Goal: Information Seeking & Learning: Learn about a topic

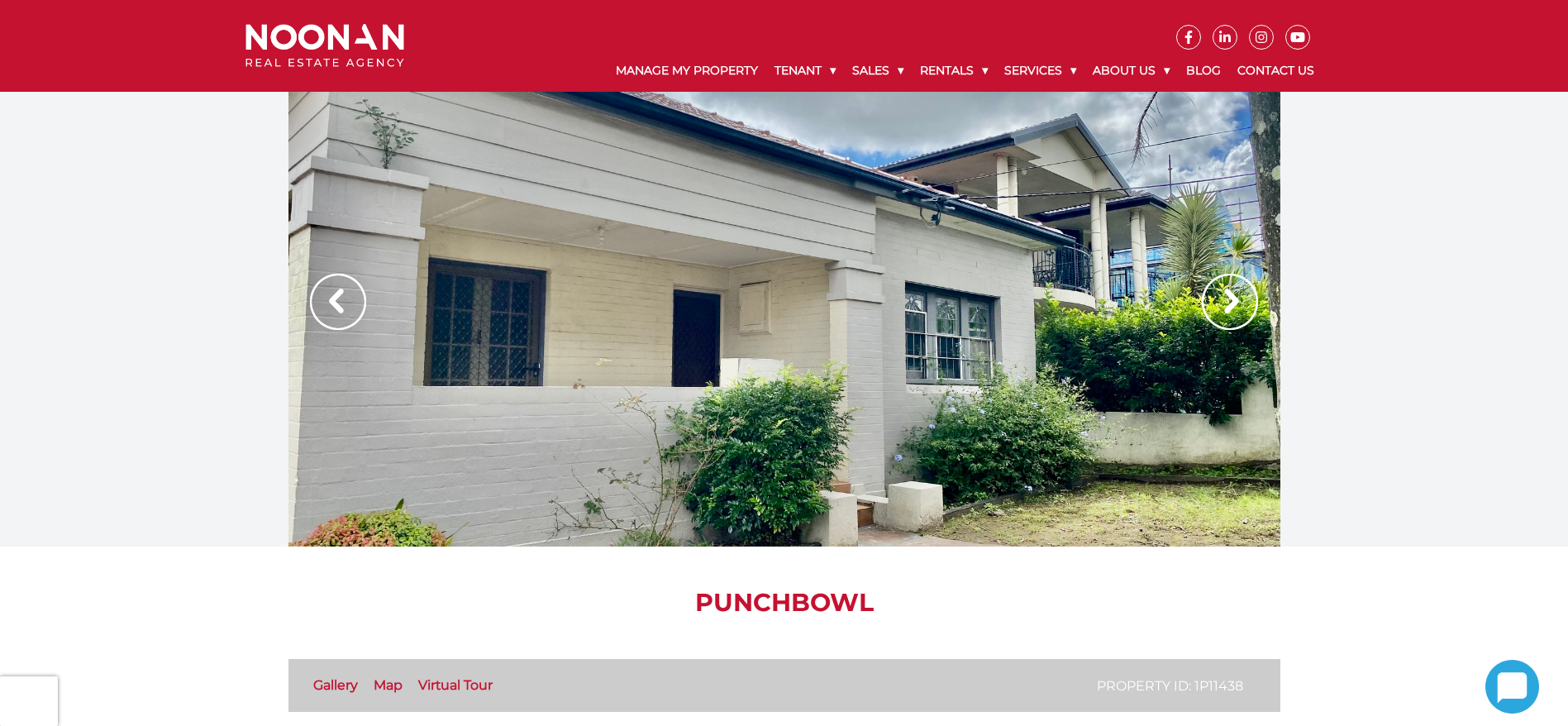
click at [1213, 298] on img at bounding box center [1230, 302] width 57 height 57
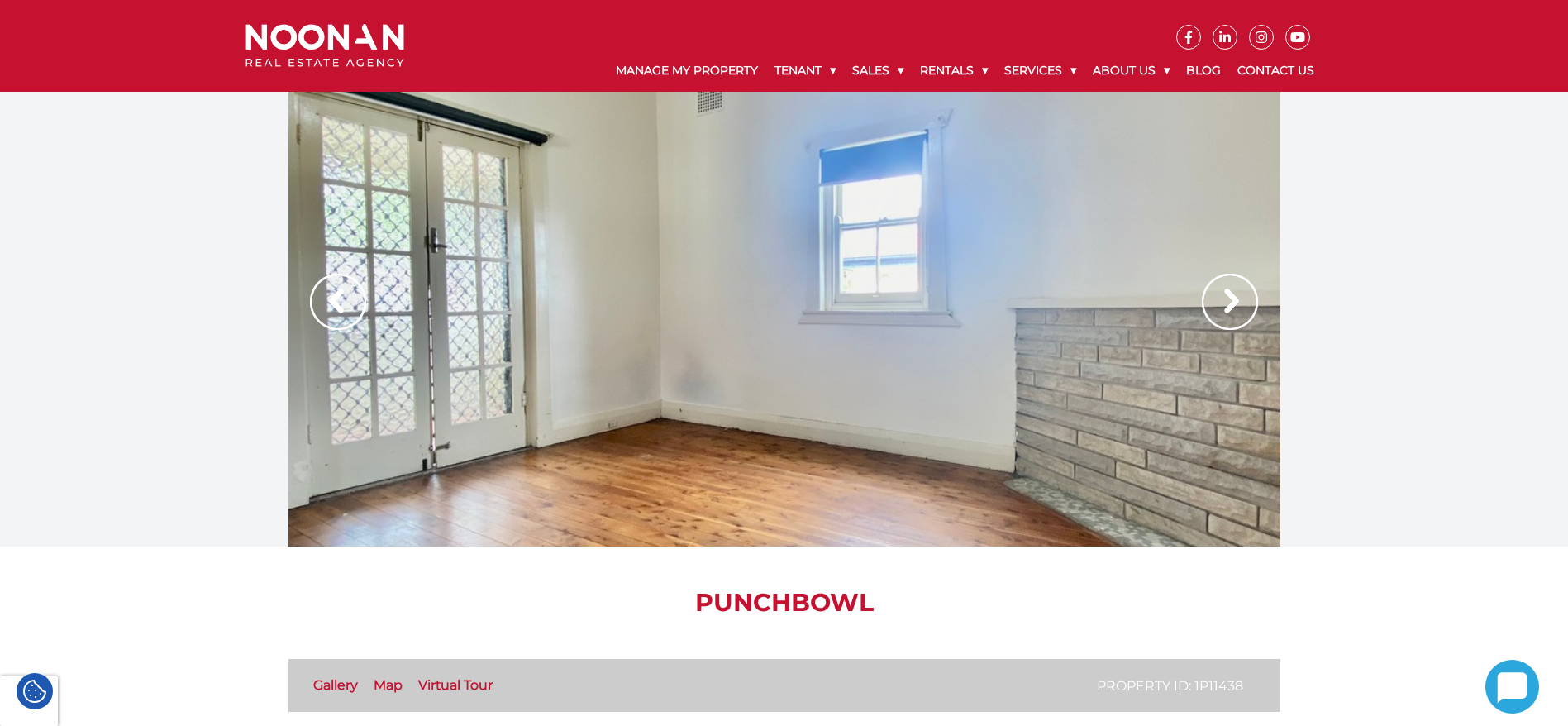
click at [1213, 298] on img at bounding box center [1230, 302] width 57 height 57
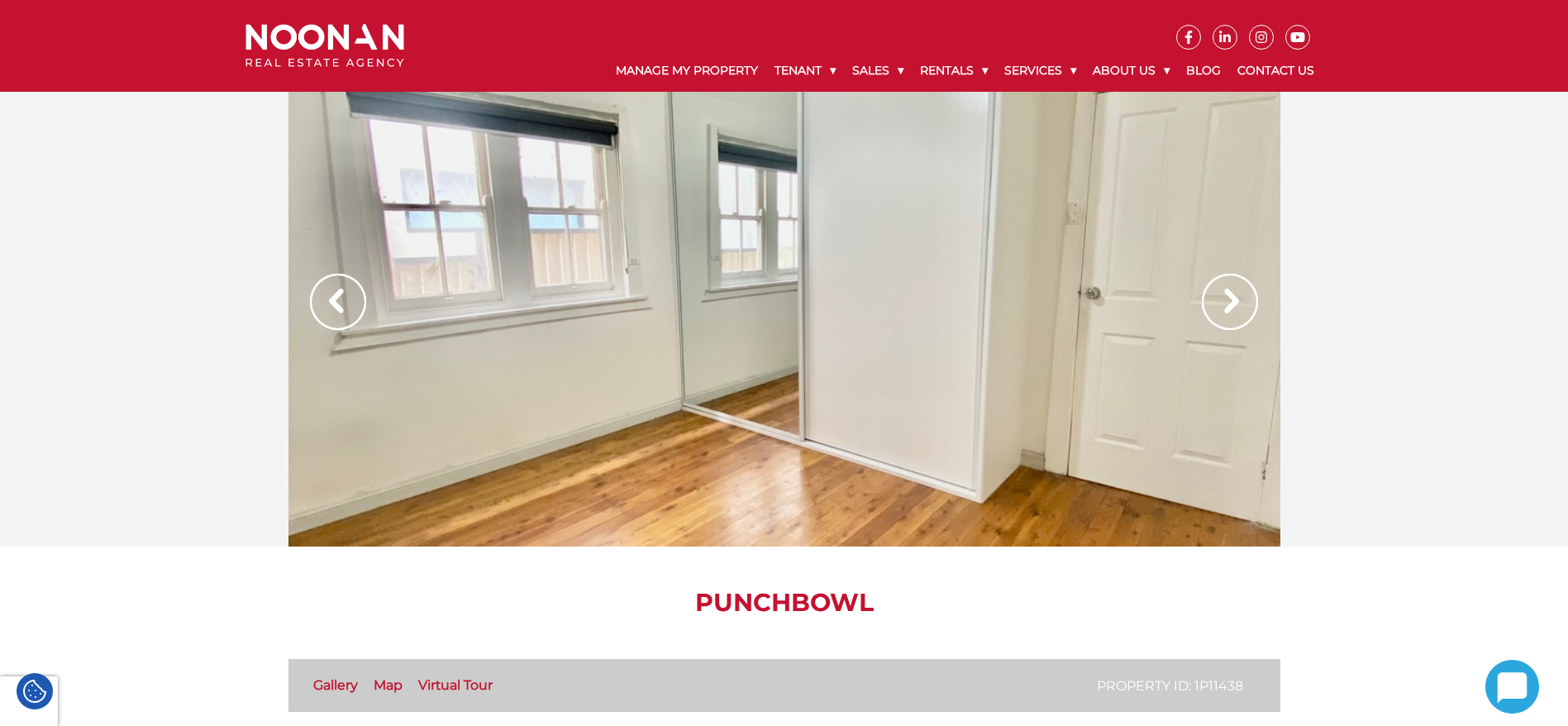
click at [1213, 298] on img at bounding box center [1230, 302] width 57 height 57
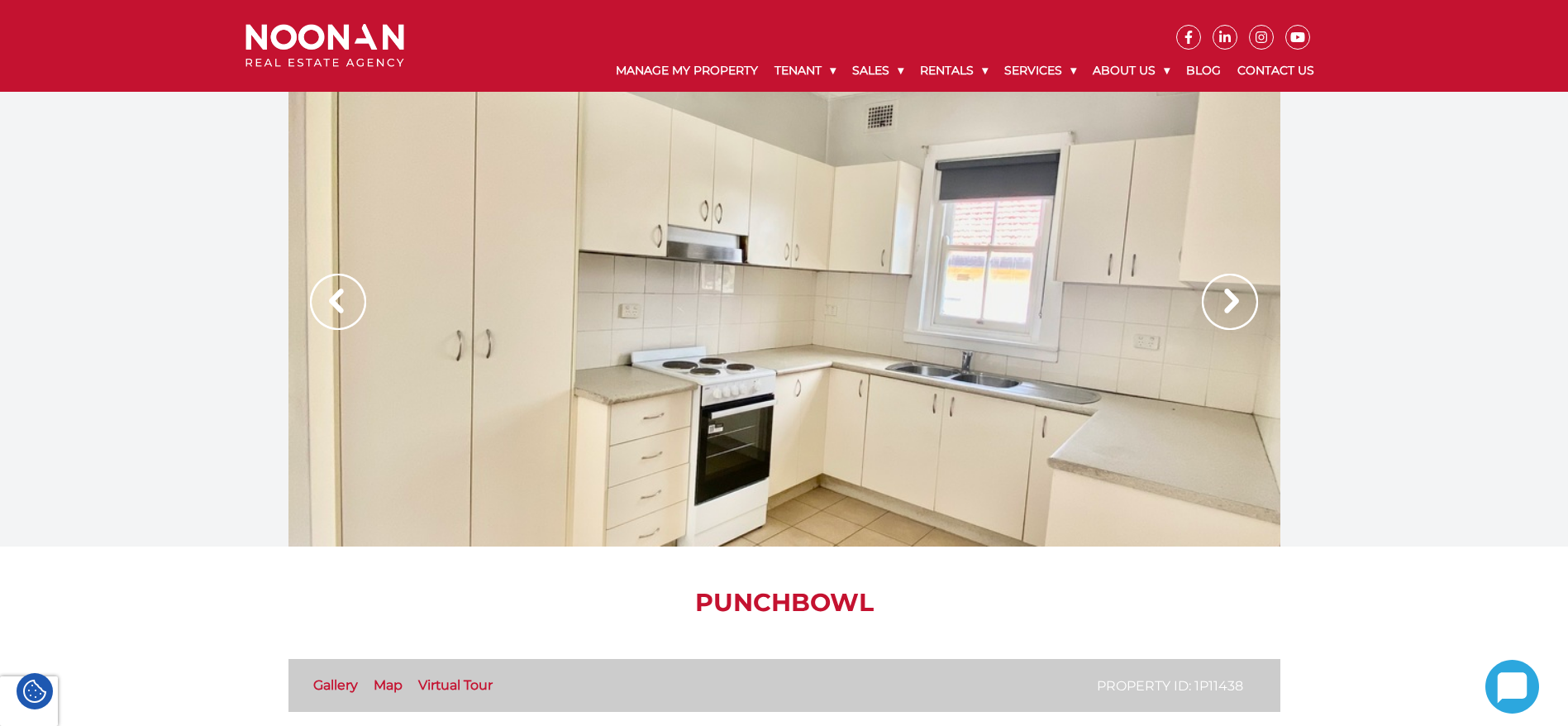
click at [392, 686] on link "Map" at bounding box center [388, 685] width 29 height 16
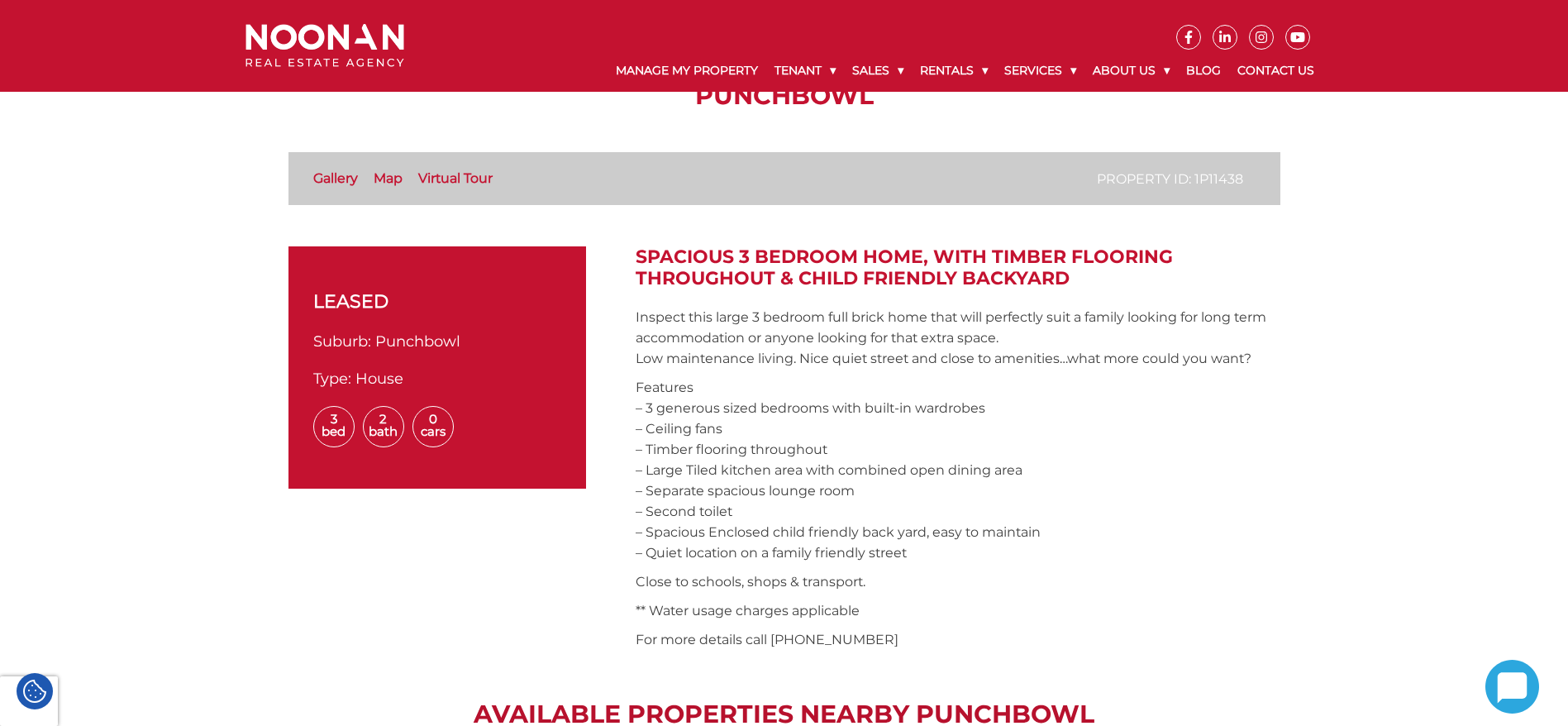
scroll to position [378, 0]
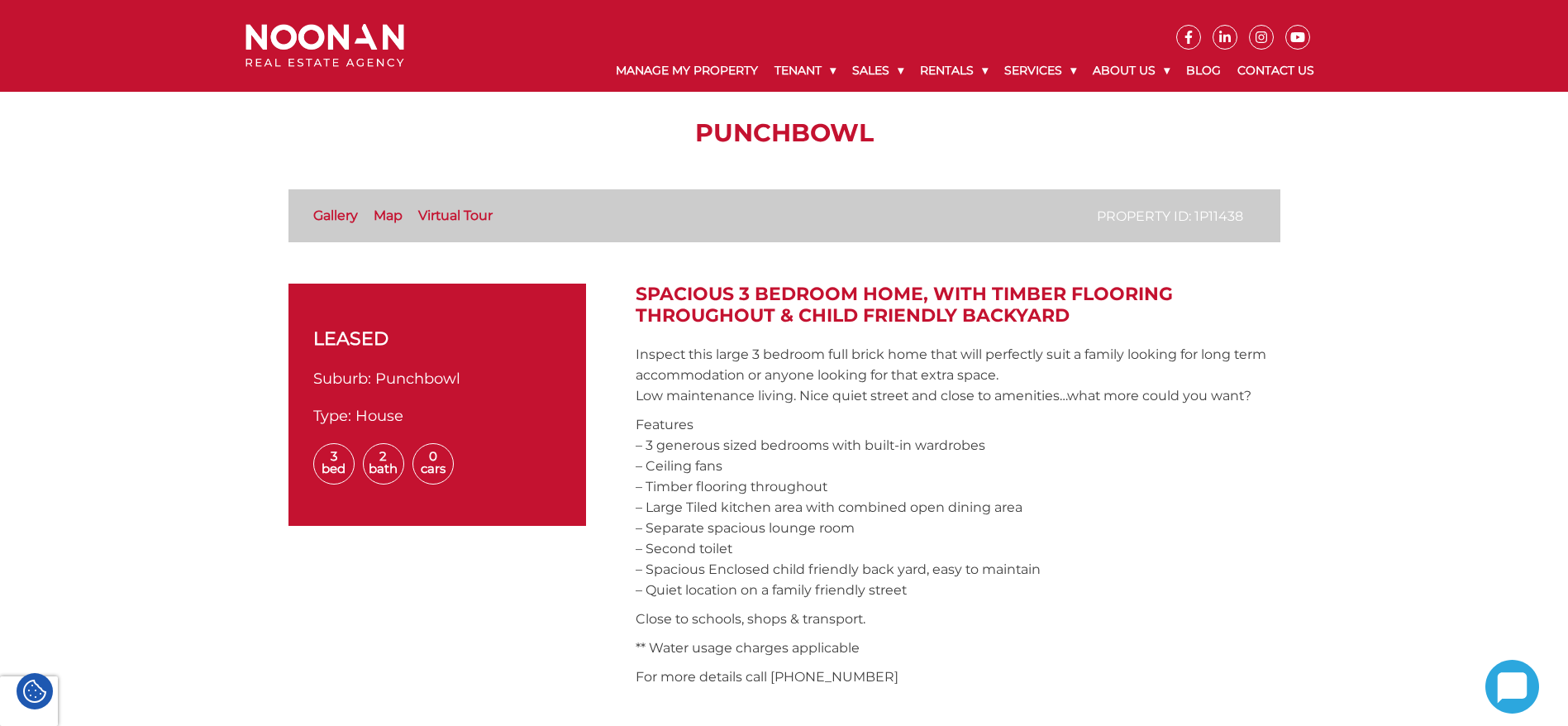
click at [465, 225] on li "Virtual Tour" at bounding box center [462, 216] width 87 height 19
click at [465, 219] on link "Virtual Tour" at bounding box center [456, 215] width 74 height 16
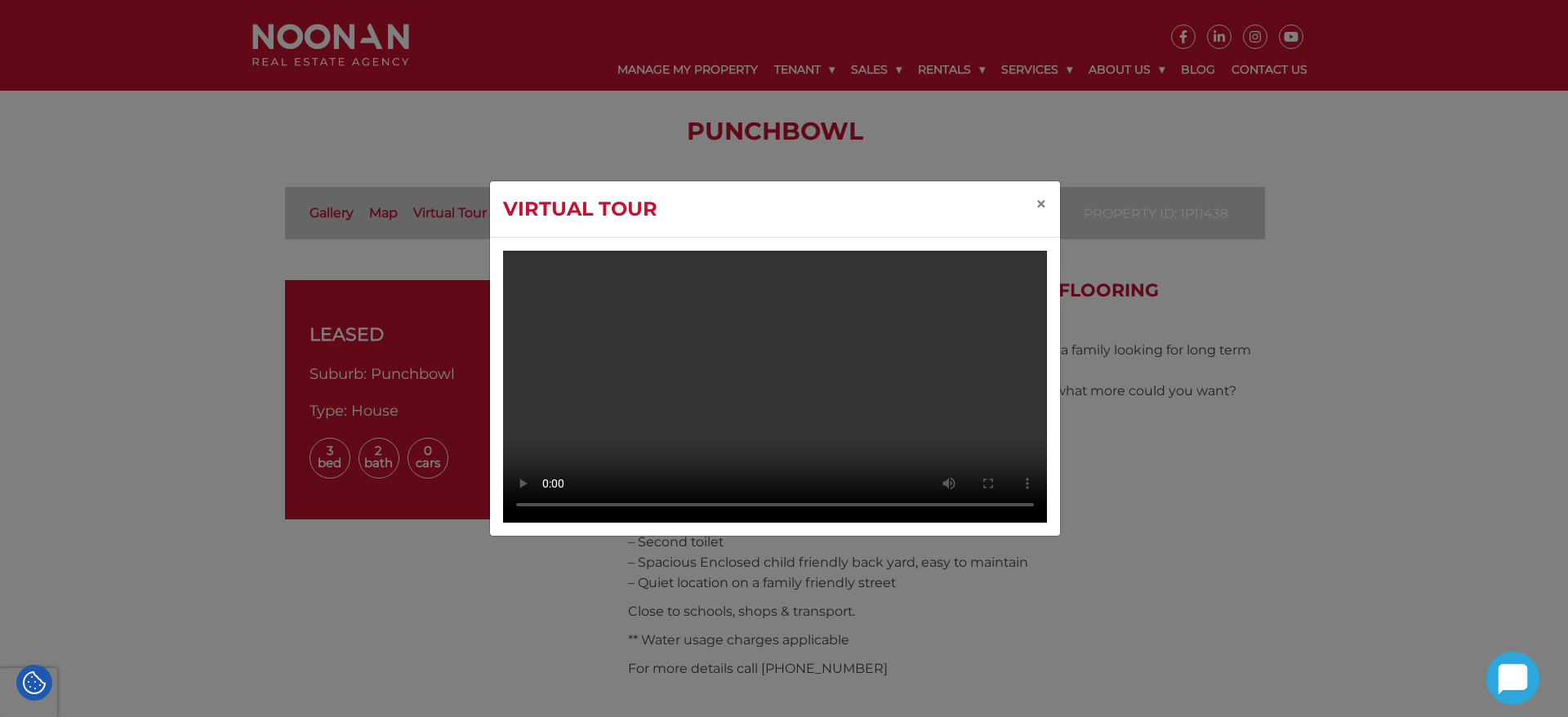
click at [1169, 489] on div "Virtual Tour × Your browser does not support the video tag." at bounding box center [784, 358] width 1568 height 402
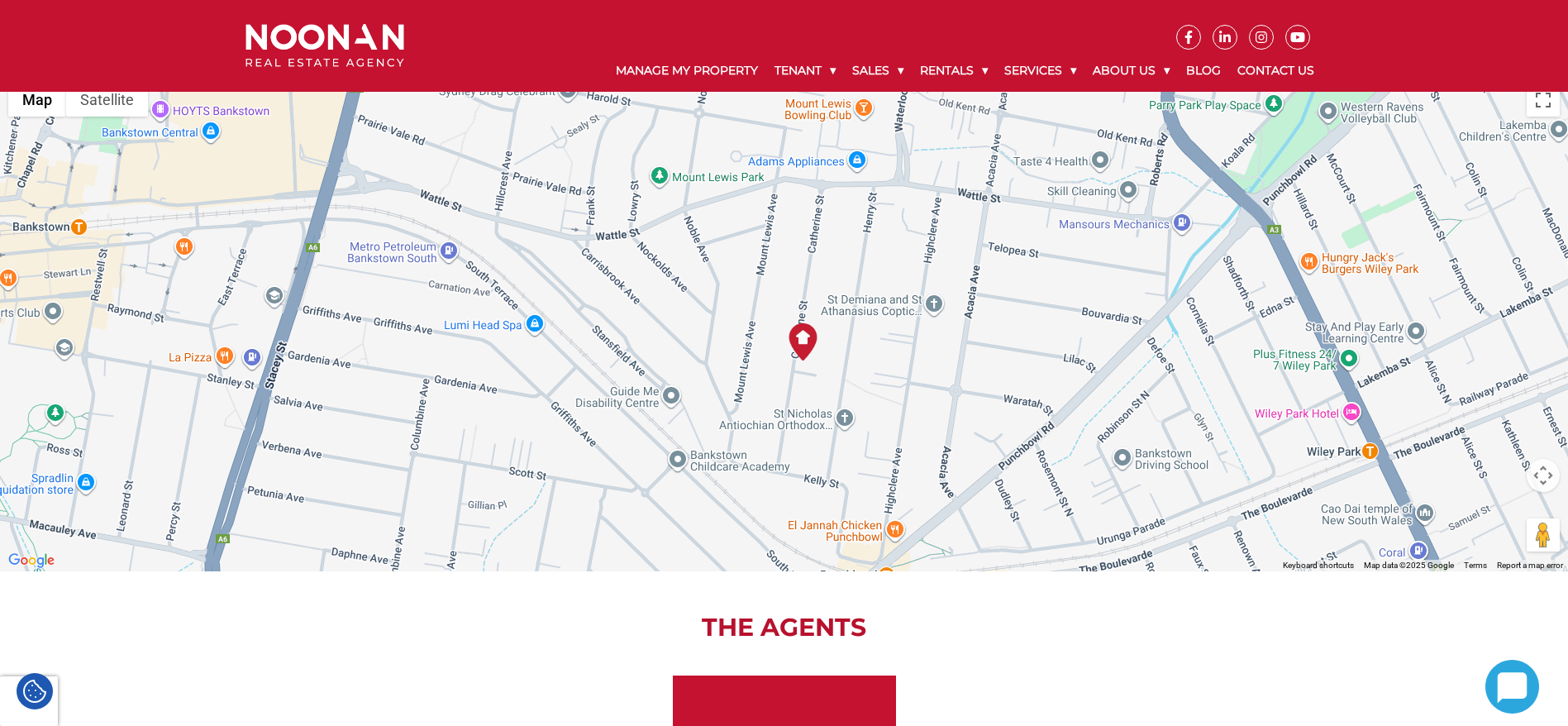
scroll to position [1091, 0]
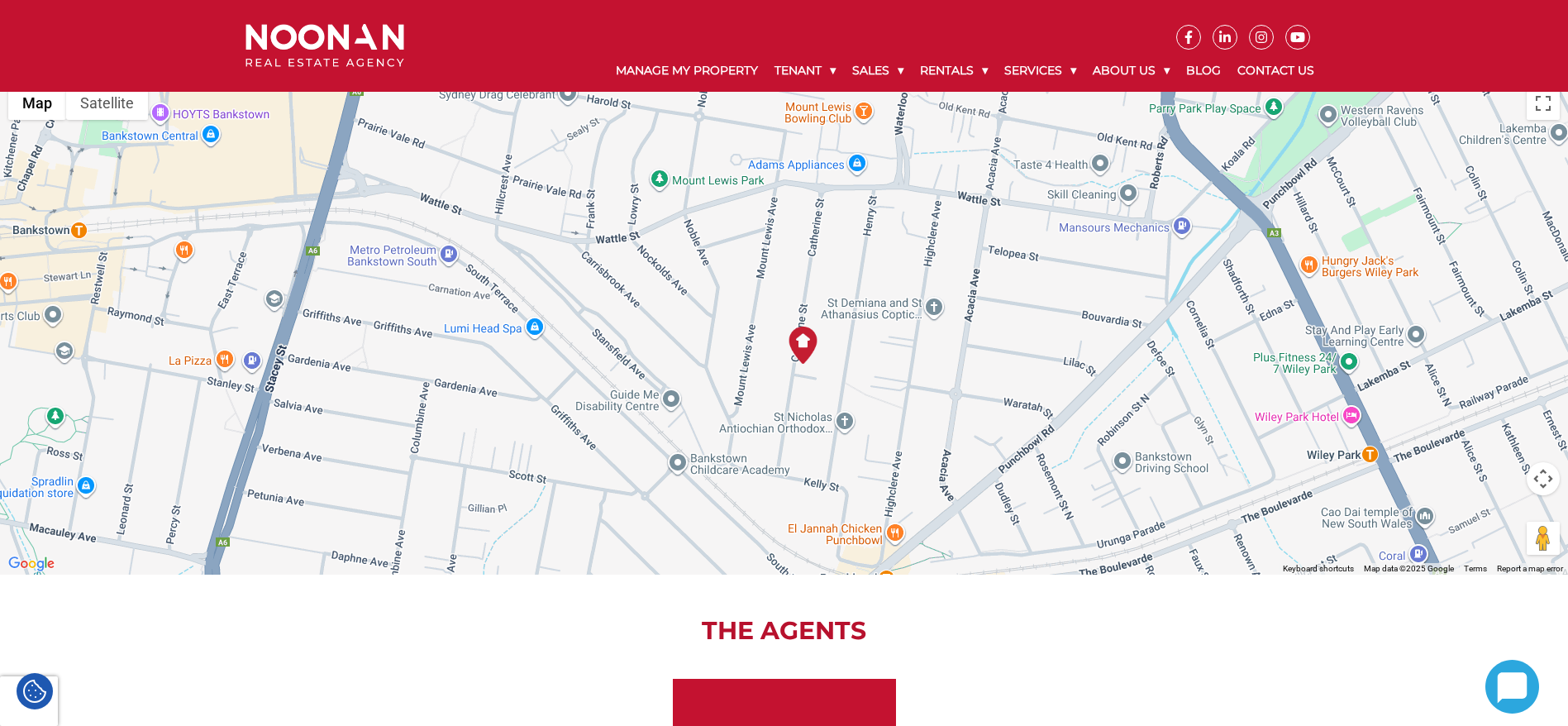
scroll to position [1260, 0]
